Goal: Transaction & Acquisition: Purchase product/service

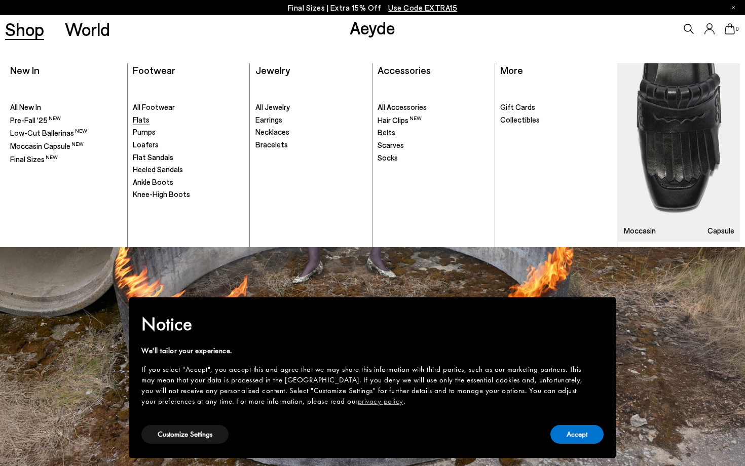
click at [155, 123] on link "Flats" at bounding box center [189, 120] width 112 height 10
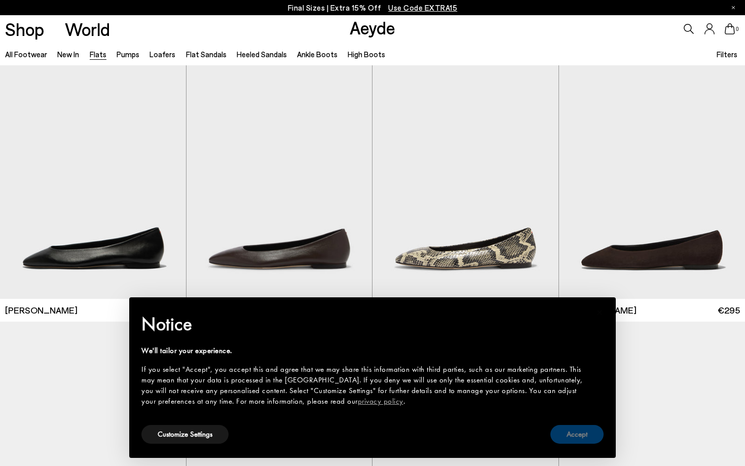
click at [583, 440] on button "Accept" at bounding box center [577, 434] width 53 height 19
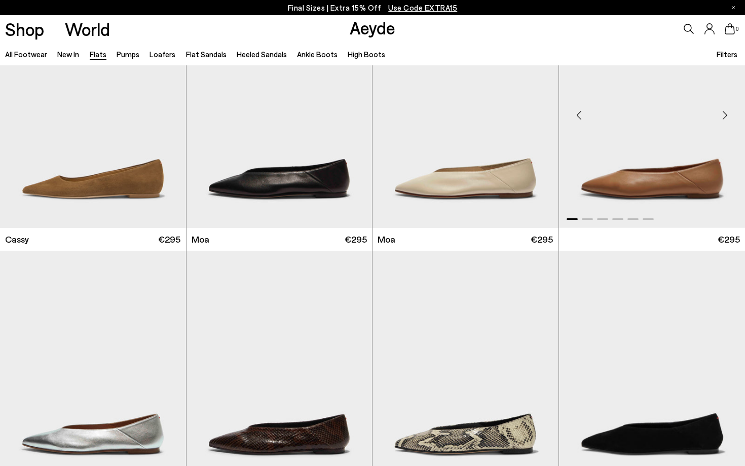
scroll to position [1711, 0]
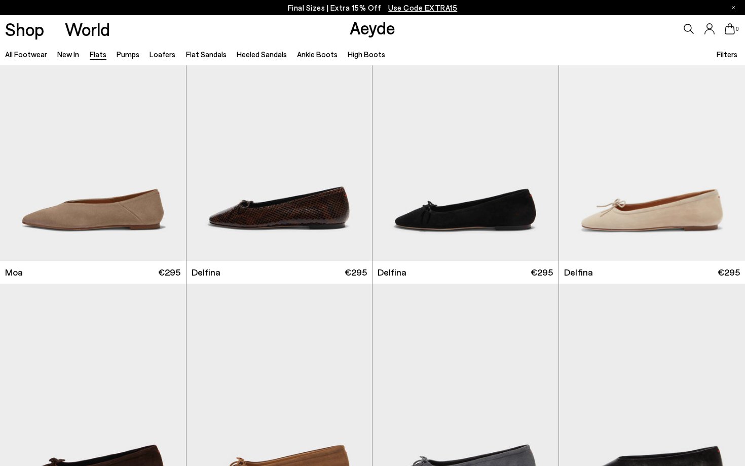
scroll to position [2072, 0]
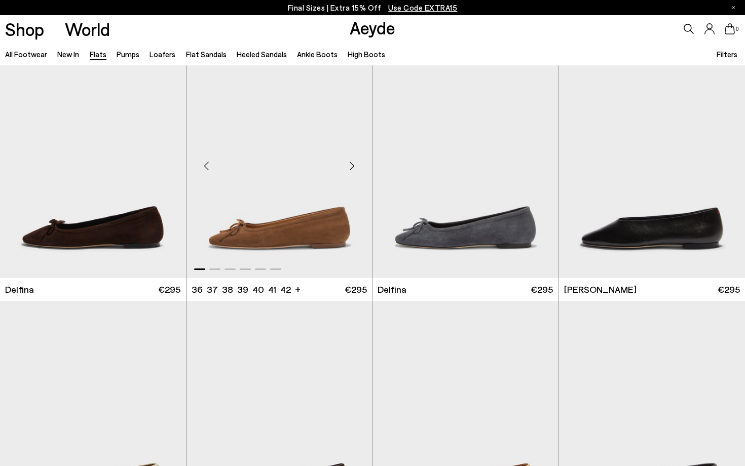
click at [278, 244] on img "1 / 6" at bounding box center [280, 162] width 186 height 234
